Goal: Information Seeking & Learning: Learn about a topic

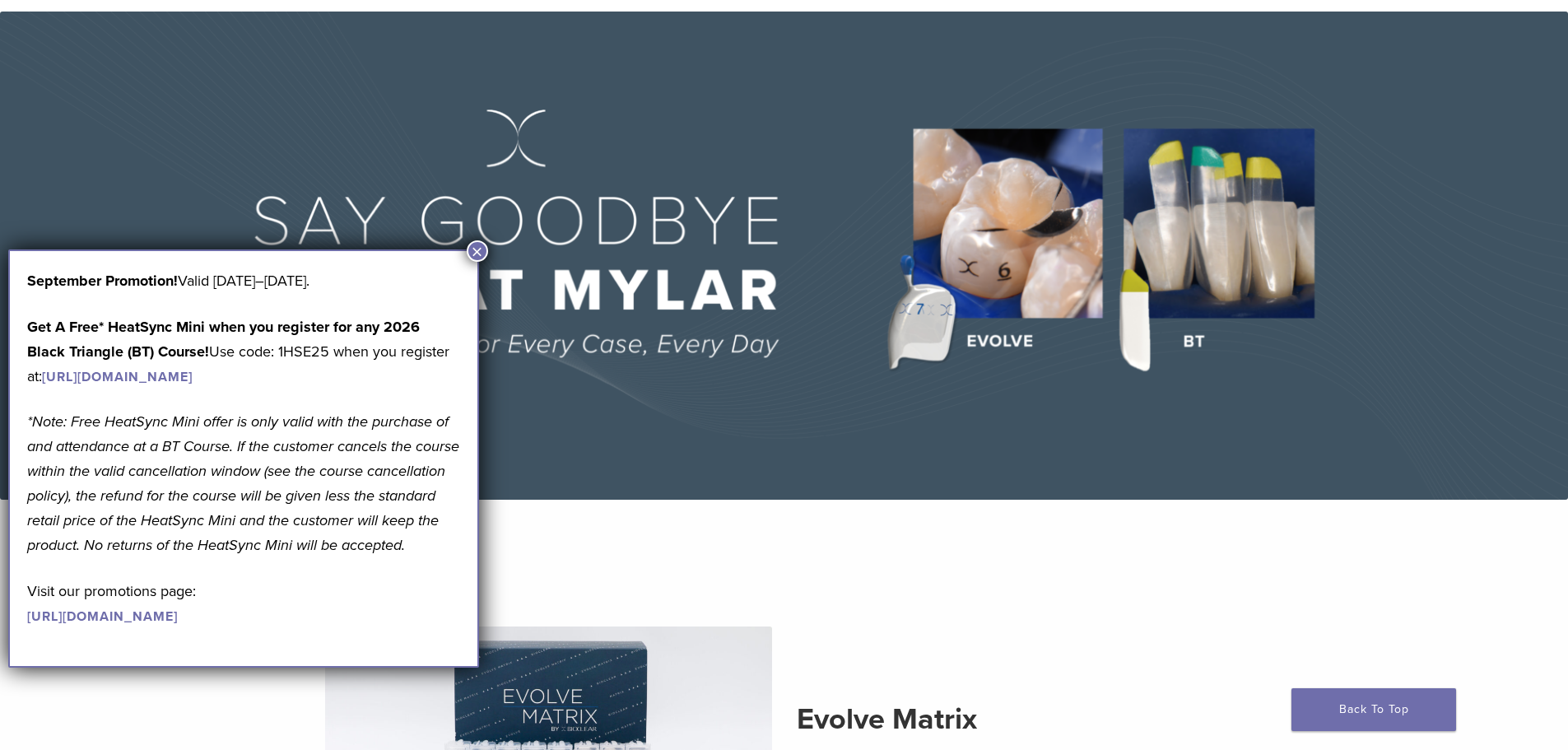
scroll to position [165, 0]
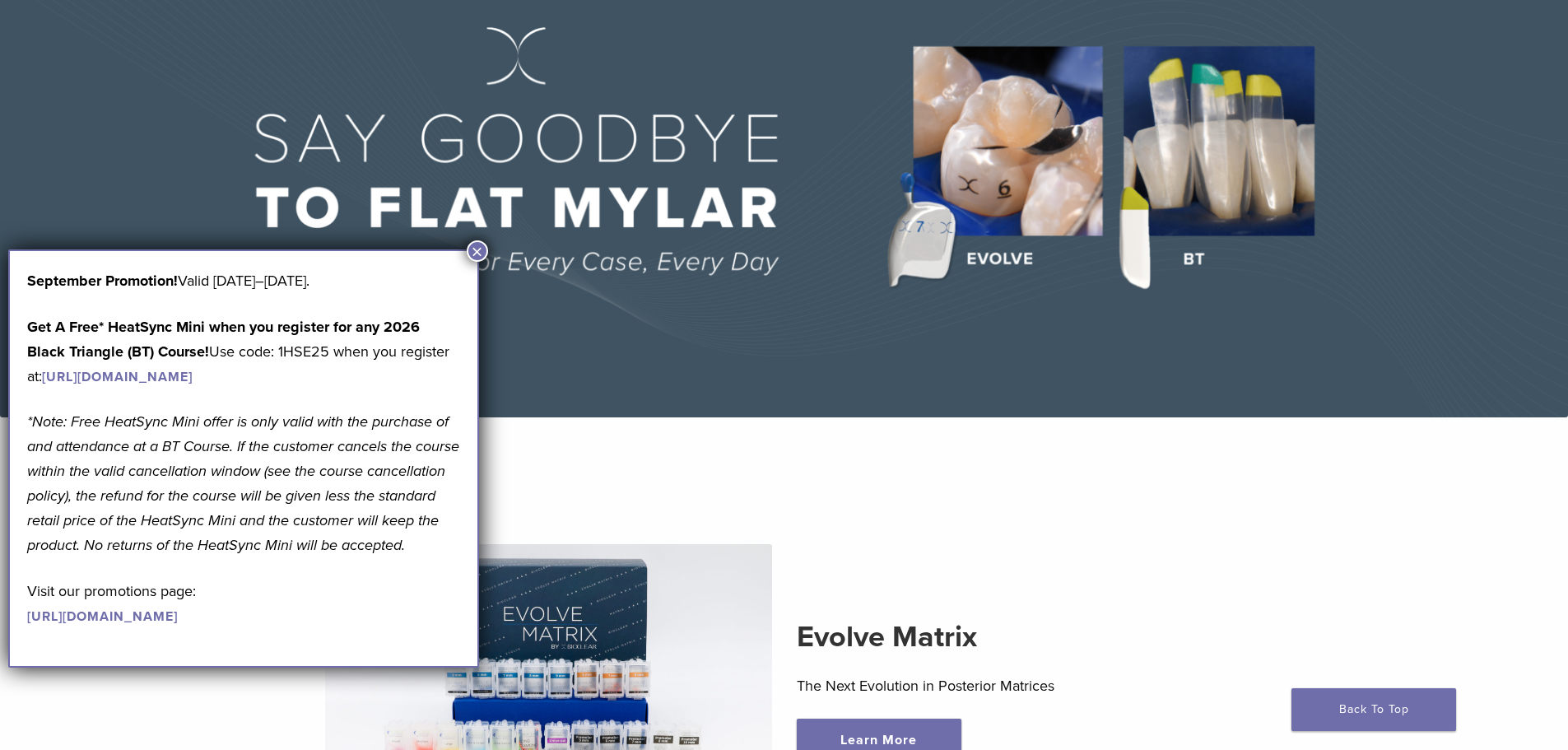
click at [479, 249] on button "×" at bounding box center [478, 251] width 22 height 22
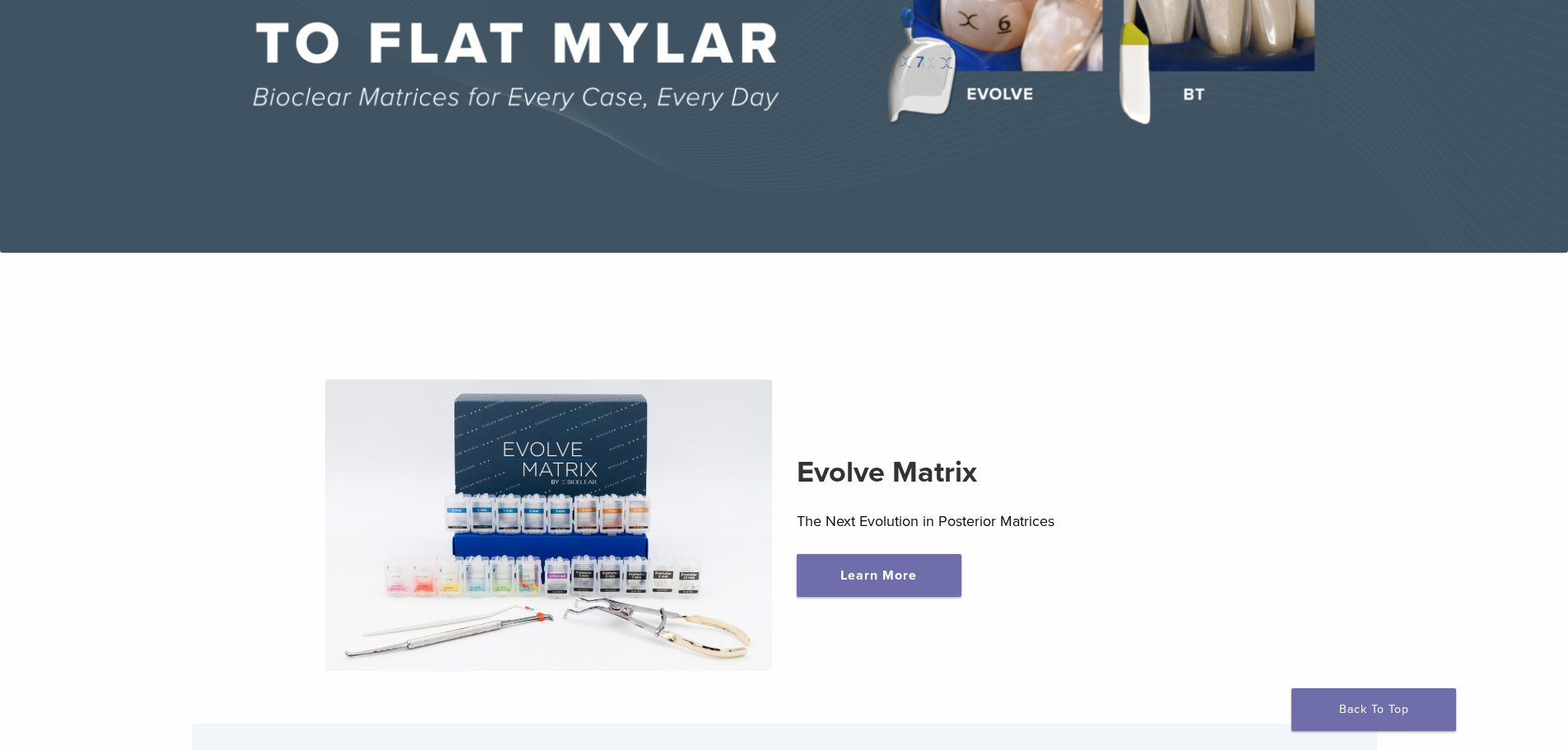
scroll to position [0, 0]
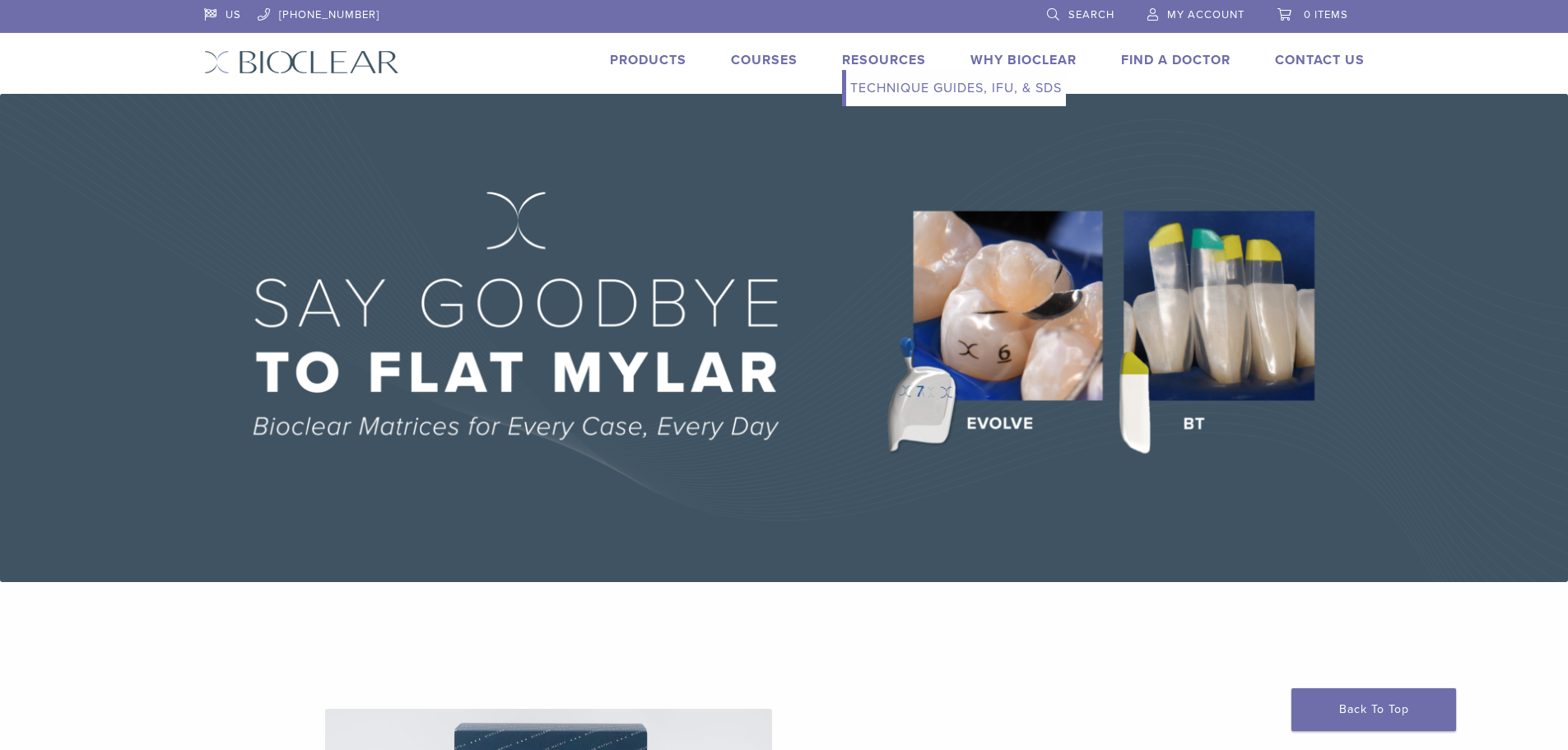
click at [917, 84] on link "Technique Guides, IFU, & SDS" at bounding box center [956, 88] width 220 height 36
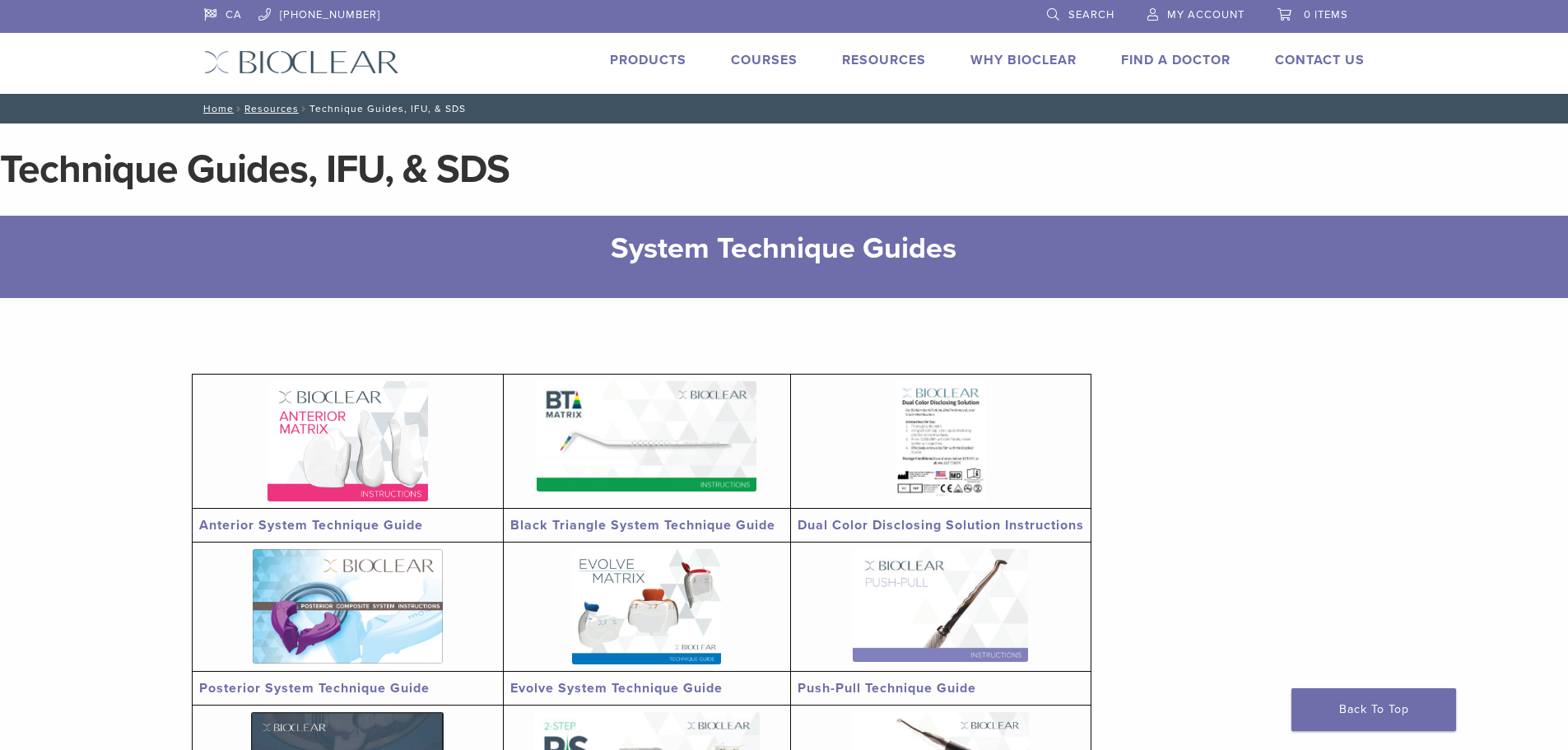
click at [1020, 62] on link "Why Bioclear" at bounding box center [1023, 60] width 106 height 16
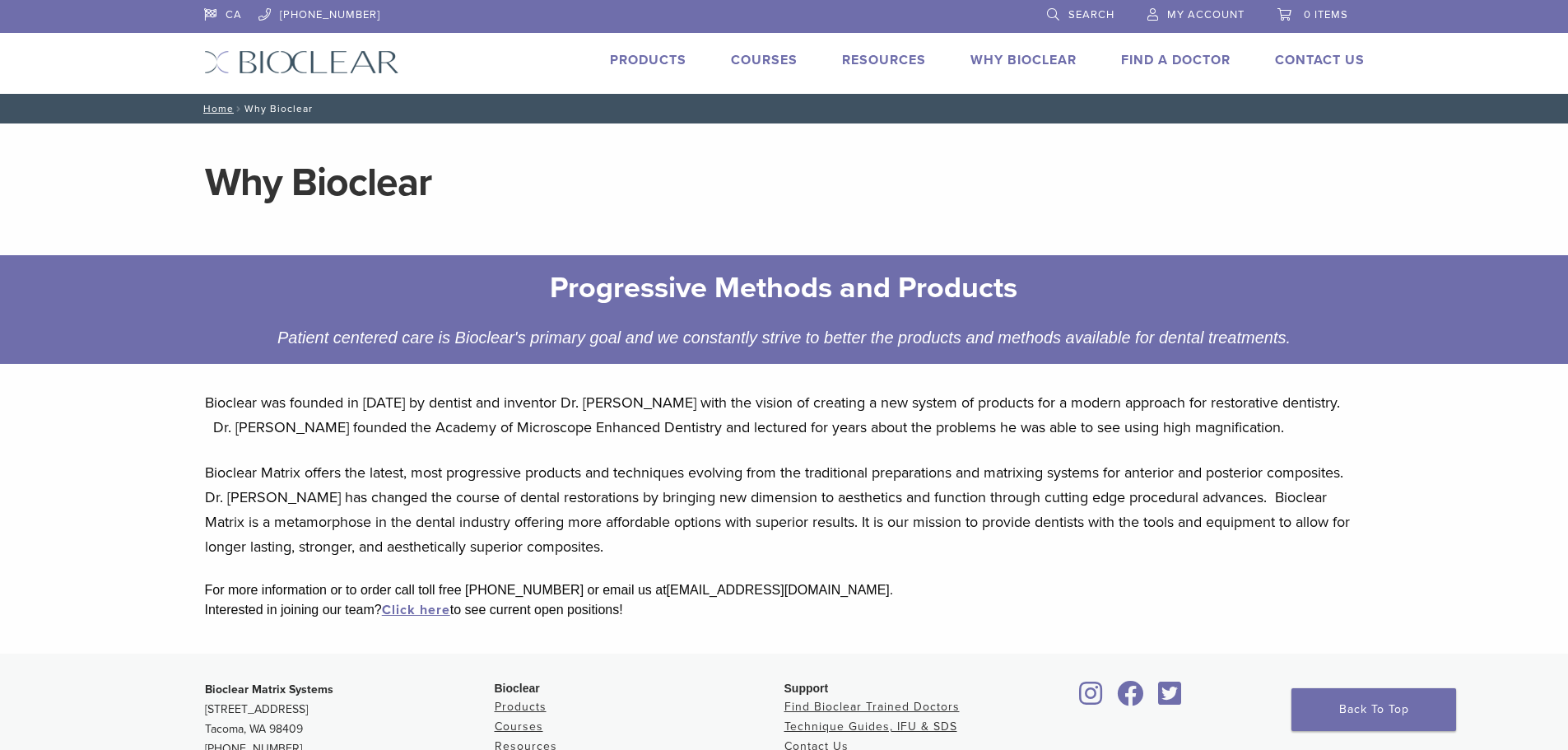
click at [782, 60] on link "Courses" at bounding box center [765, 60] width 66 height 16
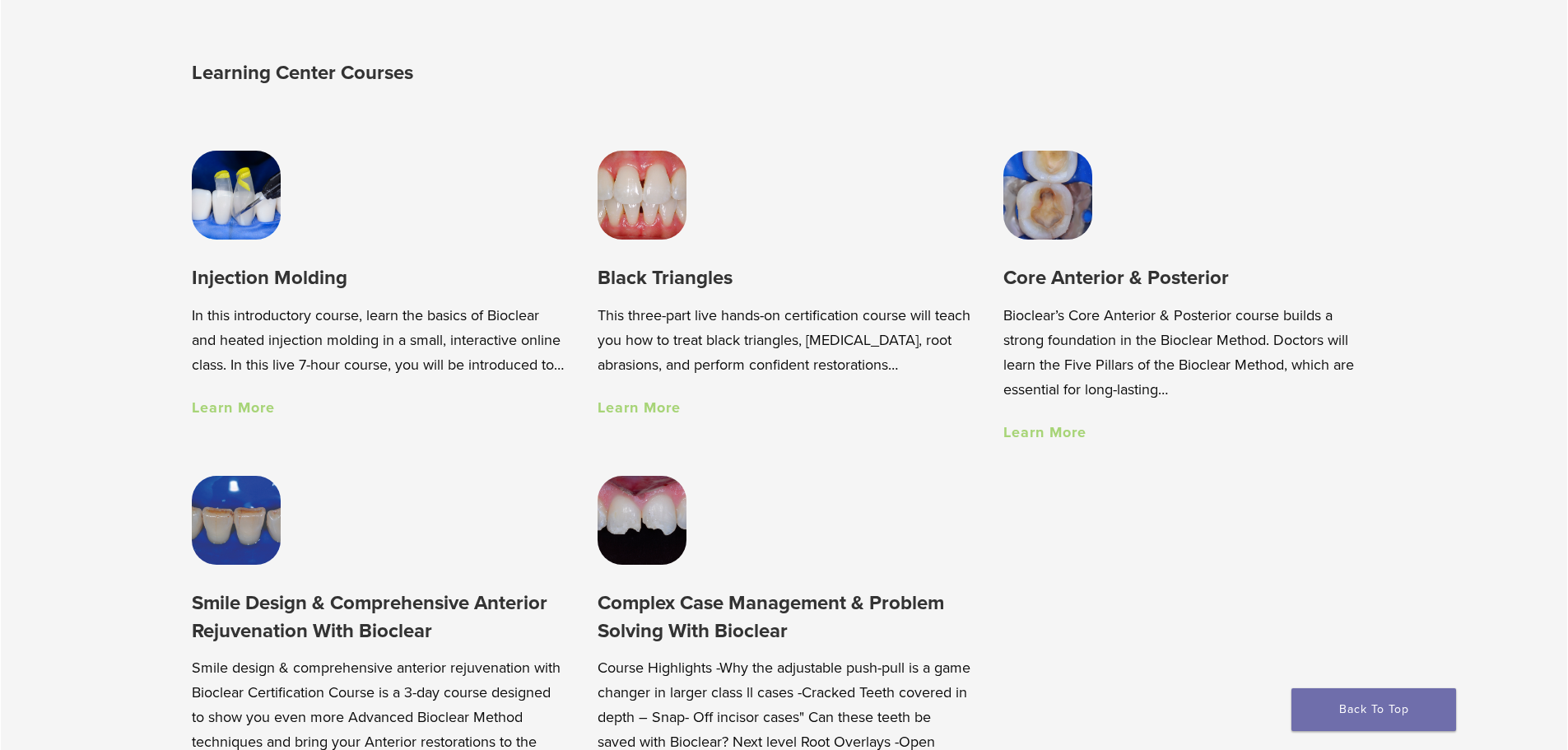
scroll to position [1316, 0]
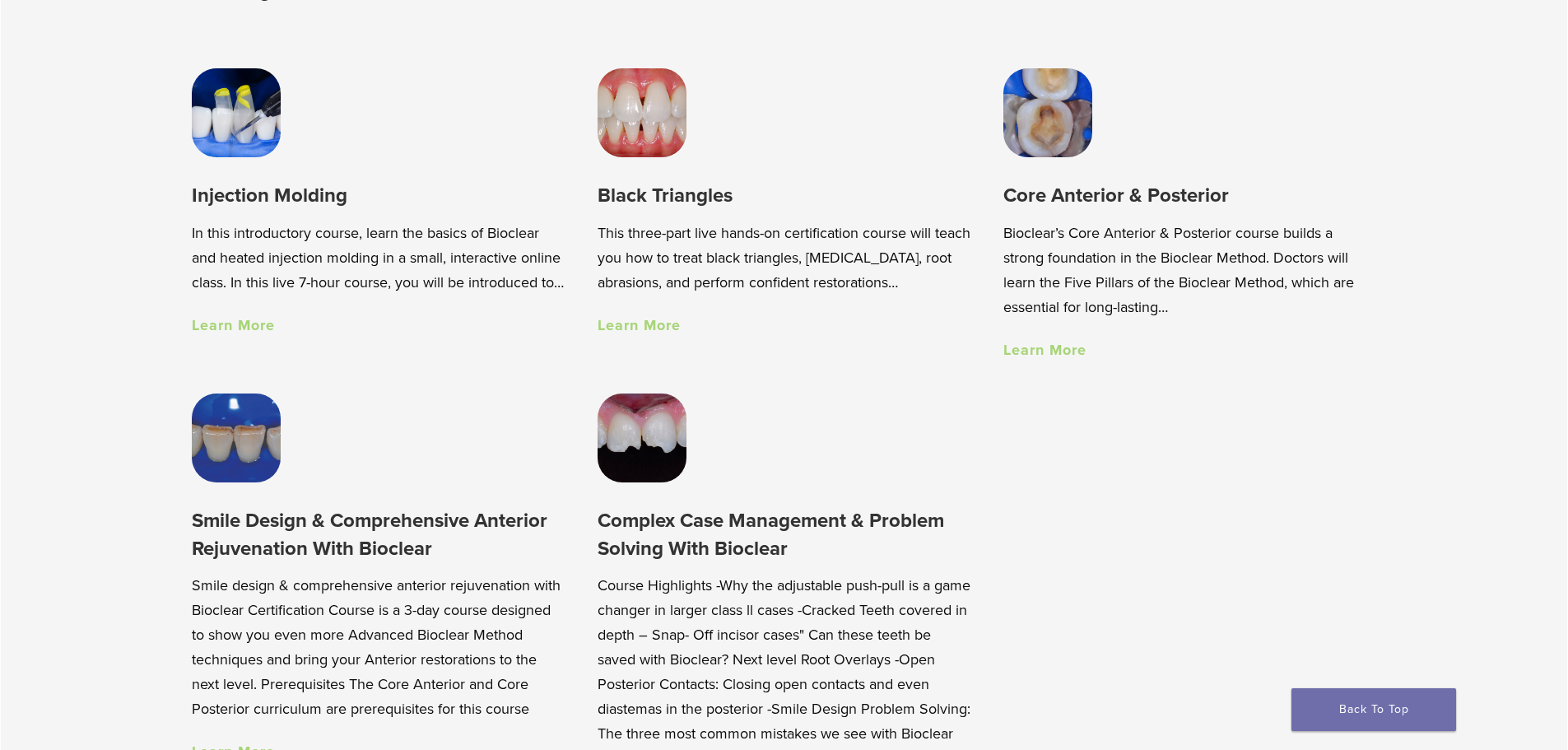
click at [242, 137] on img at bounding box center [236, 113] width 89 height 89
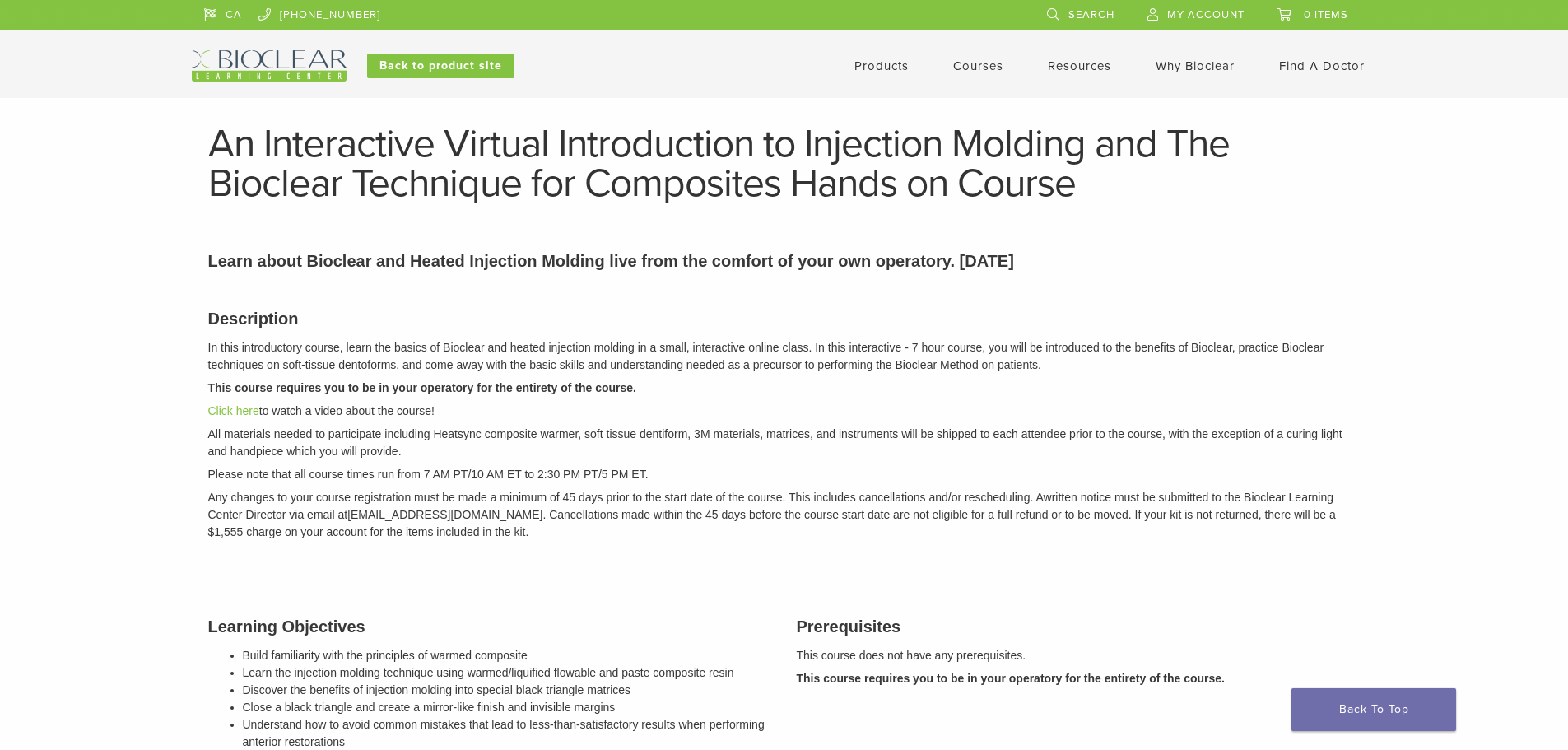
click at [984, 68] on link "Courses" at bounding box center [978, 66] width 50 height 15
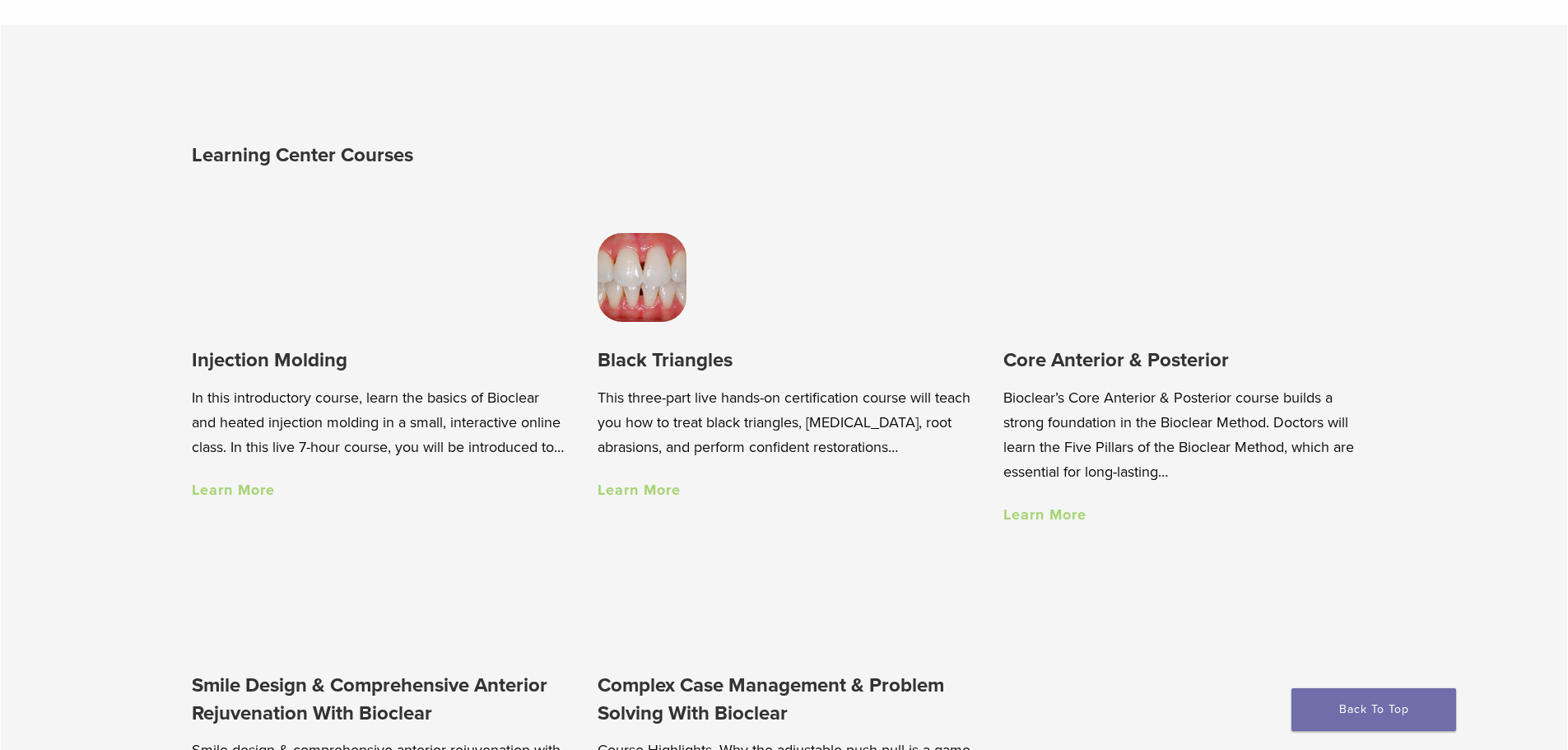
scroll to position [1234, 0]
